Goal: Find specific page/section: Find specific page/section

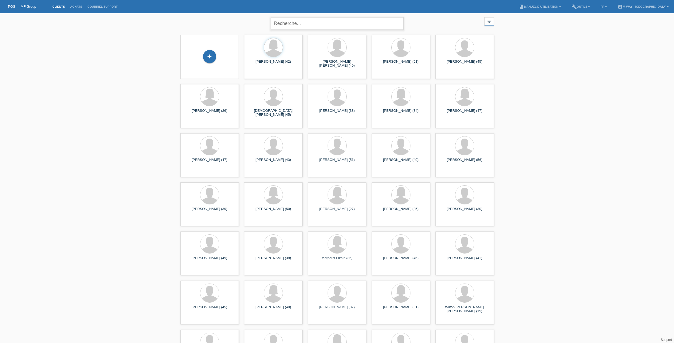
click at [315, 24] on input "text" at bounding box center [337, 23] width 133 height 12
type input "[PERSON_NAME]"
click at [661, 338] on link "Support" at bounding box center [666, 340] width 11 height 4
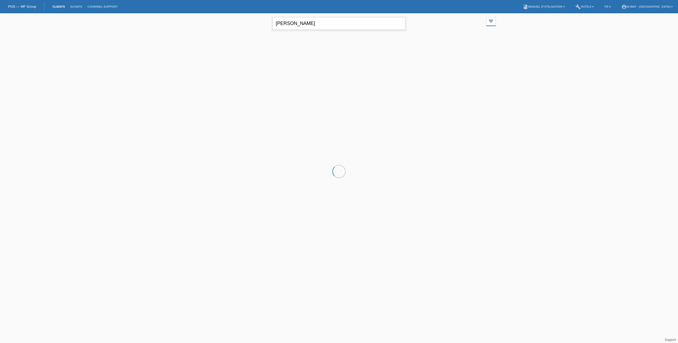
click at [298, 25] on input "[PERSON_NAME]" at bounding box center [339, 23] width 133 height 12
click at [278, 72] on div "[PERSON_NAME] (43) launch Afficher" at bounding box center [275, 57] width 58 height 44
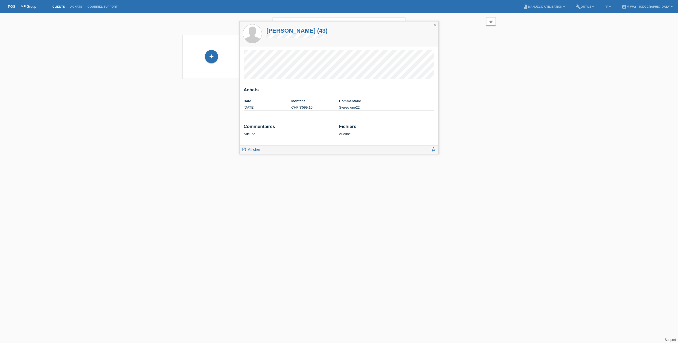
click at [231, 76] on div "[PERSON_NAME] close filter_list view_module Afficher tous les clients star Affi…" at bounding box center [339, 49] width 678 height 72
click at [296, 79] on div "Achats Date Montant Commentaire [DATE] CHF 3'599.10 Stereo one22" at bounding box center [339, 96] width 199 height 99
drag, startPoint x: 296, startPoint y: 79, endPoint x: 241, endPoint y: 76, distance: 54.6
click at [241, 76] on div "Achats Date Montant Commentaire [DATE] CHF 3'599.10 Stereo one22" at bounding box center [339, 96] width 199 height 99
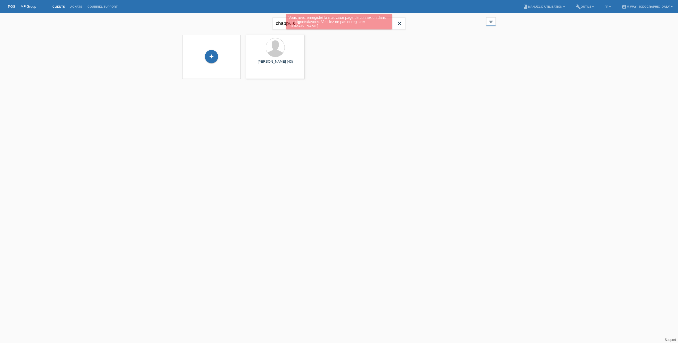
click at [278, 27] on div "Vous avez enregistré la mauvaise page de connexion dans vos signets/favoris. Ve…" at bounding box center [338, 22] width 407 height 17
click at [278, 23] on div "Vous avez enregistré la mauvaise page de connexion dans vos signets/favoris. Ve…" at bounding box center [338, 22] width 407 height 17
click at [399, 24] on div "Vous avez enregistré la mauvaise page de connexion dans vos signets/favoris. Ve…" at bounding box center [338, 22] width 407 height 17
click at [407, 23] on div "Vous avez enregistré la mauvaise page de connexion dans vos signets/favoris. Ve…" at bounding box center [338, 22] width 407 height 17
click at [398, 24] on div "Vous avez enregistré la mauvaise page de connexion dans vos signets/favoris. Ve…" at bounding box center [338, 22] width 407 height 17
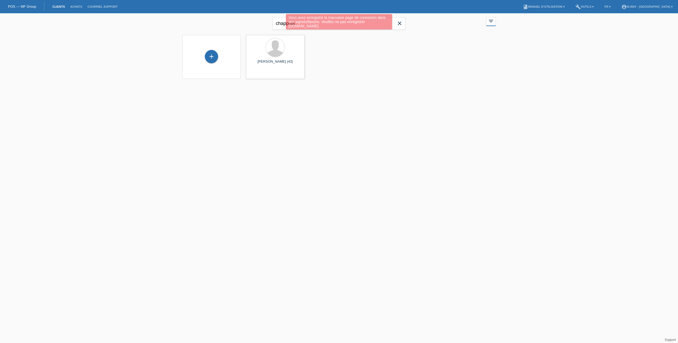
click at [398, 24] on div "Vous avez enregistré la mauvaise page de connexion dans vos signets/favoris. Ve…" at bounding box center [338, 22] width 407 height 17
click at [292, 21] on div "Vous avez enregistré la mauvaise page de connexion dans vos signets/favoris. Ve…" at bounding box center [339, 21] width 106 height 15
click at [300, 25] on div "Vous avez enregistré la mauvaise page de connexion dans vos signets/favoris. Ve…" at bounding box center [339, 21] width 106 height 15
click at [273, 29] on div "Vous avez enregistré la mauvaise page de connexion dans vos signets/favoris. Ve…" at bounding box center [338, 22] width 407 height 17
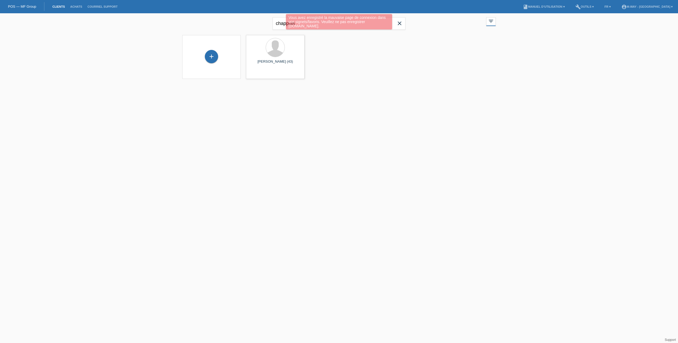
click at [279, 24] on div "Vous avez enregistré la mauvaise page de connexion dans vos signets/favoris. Ve…" at bounding box center [338, 22] width 407 height 17
drag, startPoint x: 301, startPoint y: 22, endPoint x: 230, endPoint y: 28, distance: 71.2
click at [230, 28] on div "chappuis close filter_list view_module Afficher tous les clients star Afficher …" at bounding box center [339, 22] width 319 height 19
type input "potenza"
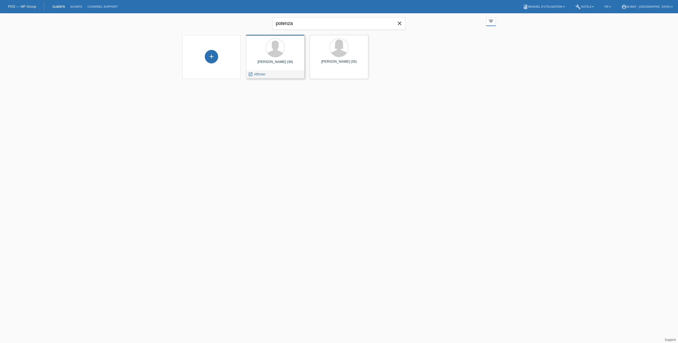
click at [280, 65] on div "[PERSON_NAME] (39)" at bounding box center [275, 64] width 50 height 9
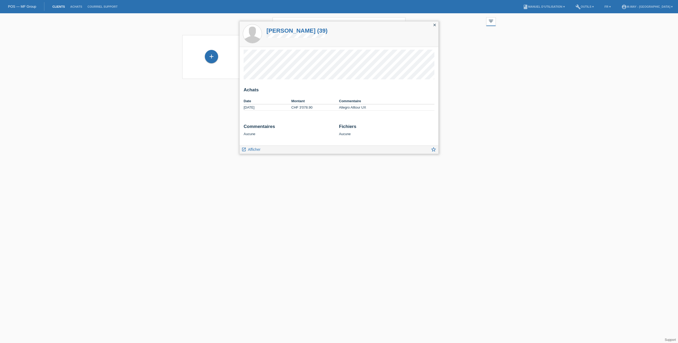
click at [241, 77] on div "Achats Date Montant Commentaire 27.08.2025 CHF 3'078.90 Allegro Alltour UX" at bounding box center [339, 96] width 199 height 99
click at [435, 24] on icon "close" at bounding box center [434, 25] width 4 height 4
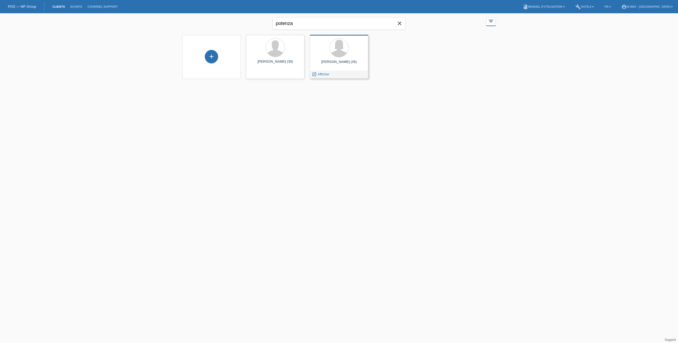
click at [337, 66] on div "[PERSON_NAME] (35)" at bounding box center [339, 64] width 50 height 9
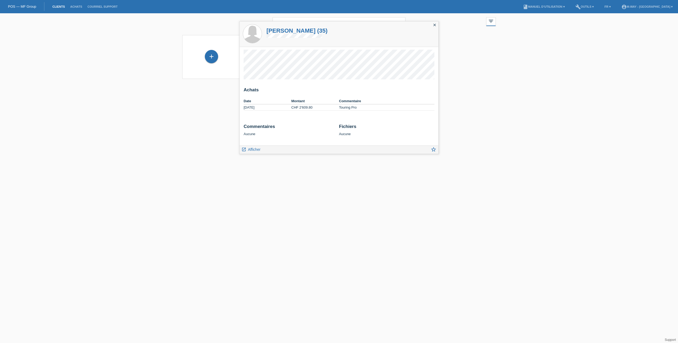
click at [169, 86] on html "Vous avez enregistré la mauvaise page de connexion dans vos signets/favoris. Ve…" at bounding box center [339, 43] width 678 height 86
